Goal: Transaction & Acquisition: Purchase product/service

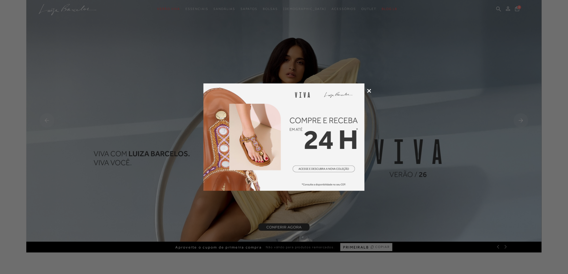
click at [367, 89] on div at bounding box center [284, 137] width 568 height 274
click at [368, 89] on icon at bounding box center [369, 91] width 4 height 4
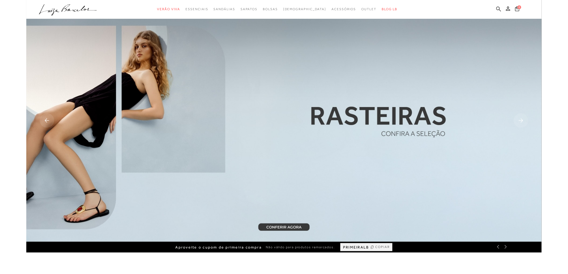
click at [498, 7] on icon at bounding box center [498, 8] width 5 height 5
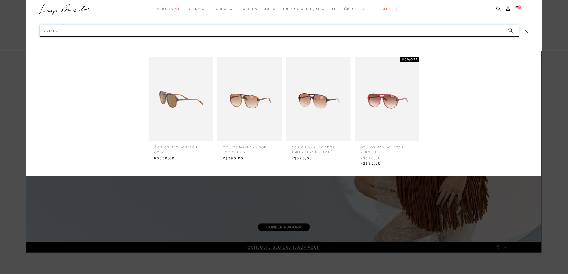
type input "aviador"
click at [196, 124] on img at bounding box center [181, 99] width 64 height 85
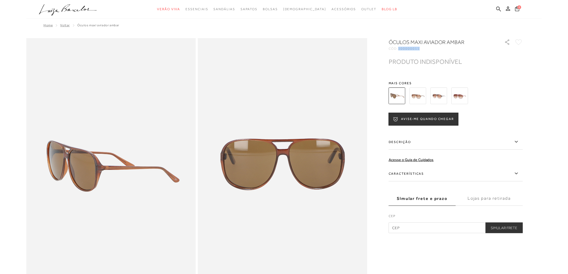
drag, startPoint x: 399, startPoint y: 46, endPoint x: 419, endPoint y: 47, distance: 20.2
click at [419, 47] on span "300000011" at bounding box center [408, 49] width 21 height 4
copy span "300000011"
